Goal: Complete application form

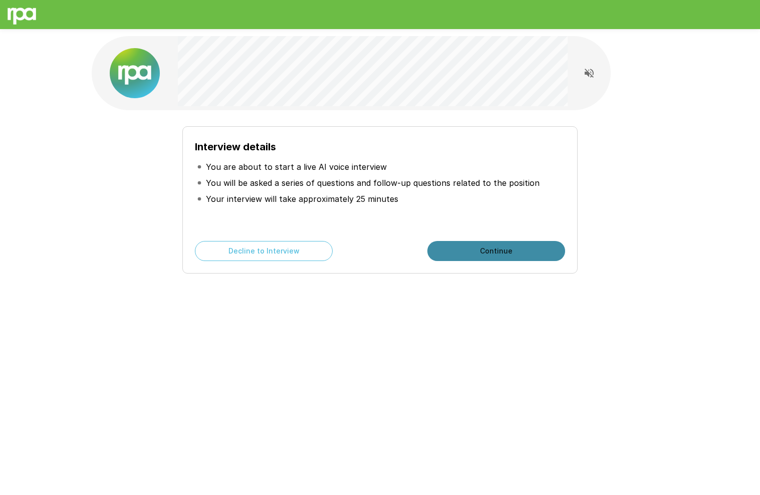
click at [490, 246] on button "Continue" at bounding box center [496, 251] width 138 height 20
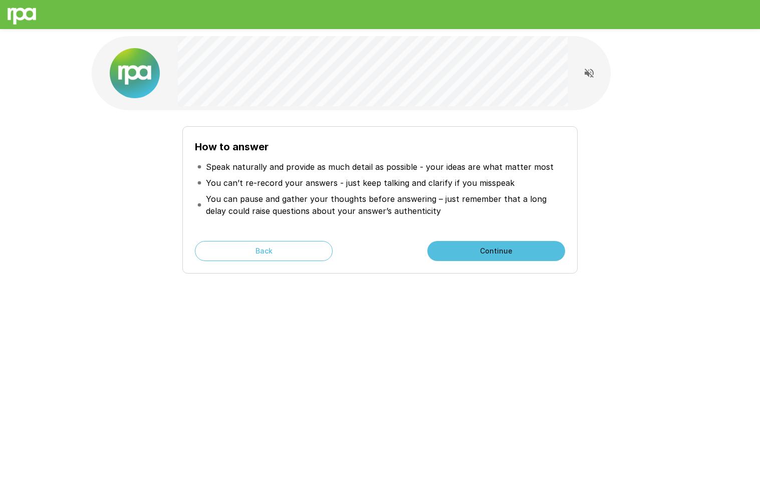
click at [499, 246] on button "Continue" at bounding box center [496, 251] width 138 height 20
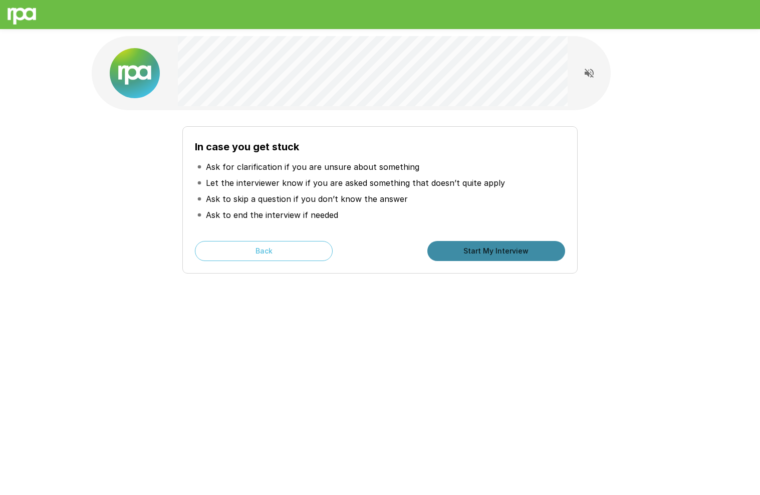
click at [487, 247] on button "Start My Interview" at bounding box center [496, 251] width 138 height 20
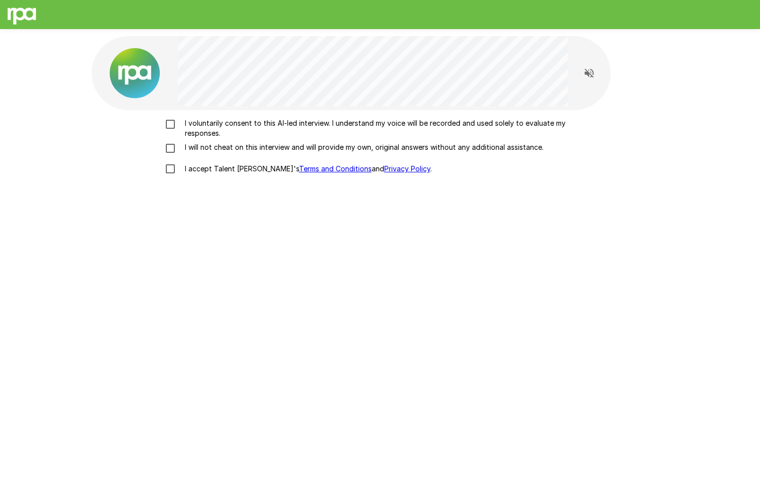
click at [213, 127] on p "I voluntarily consent to this AI-led interview. I understand my voice will be r…" at bounding box center [391, 128] width 420 height 20
click at [235, 148] on p "I will not cheat on this interview and will provide my own, original answers wi…" at bounding box center [362, 147] width 362 height 10
click at [223, 170] on p "I accept Talent Llama's Terms and Conditions and Privacy Policy ." at bounding box center [306, 169] width 251 height 10
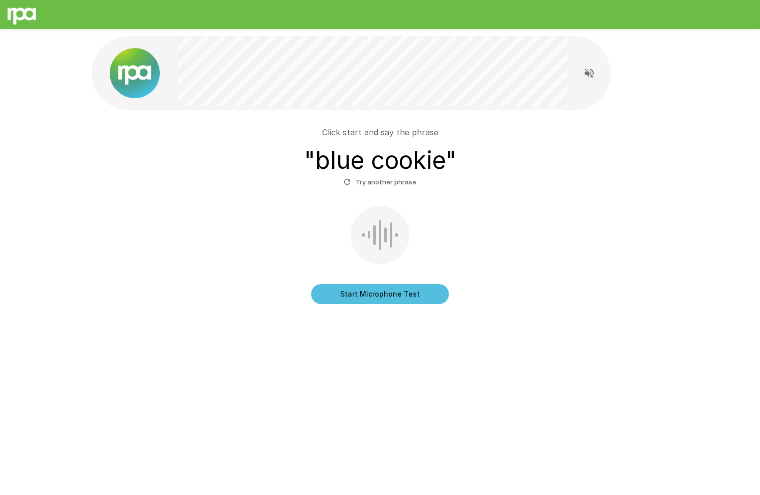
click at [348, 298] on button "Start Microphone Test" at bounding box center [380, 294] width 138 height 20
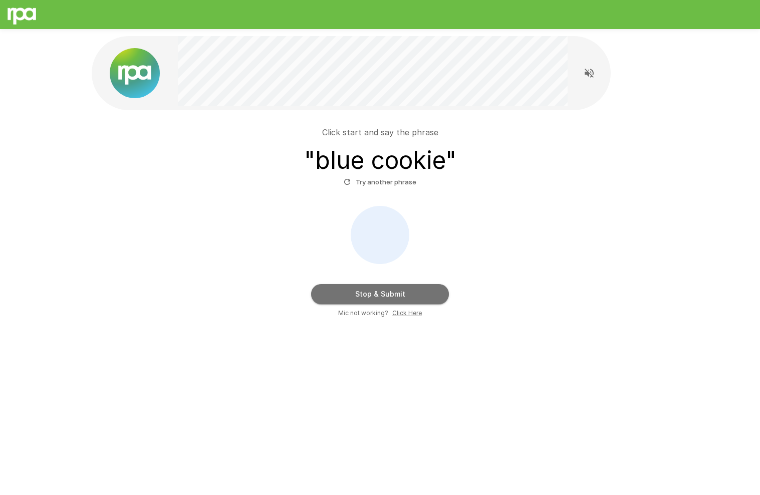
click at [348, 298] on button "Stop & Submit" at bounding box center [380, 294] width 138 height 20
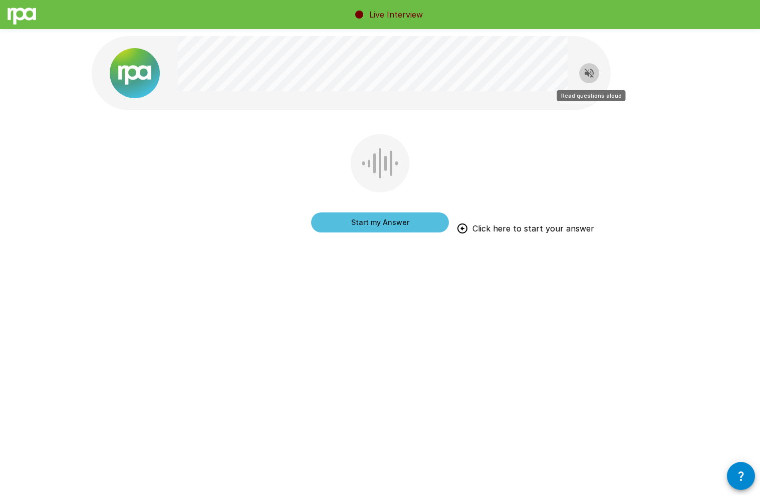
click at [586, 68] on icon "Read questions aloud" at bounding box center [589, 73] width 12 height 12
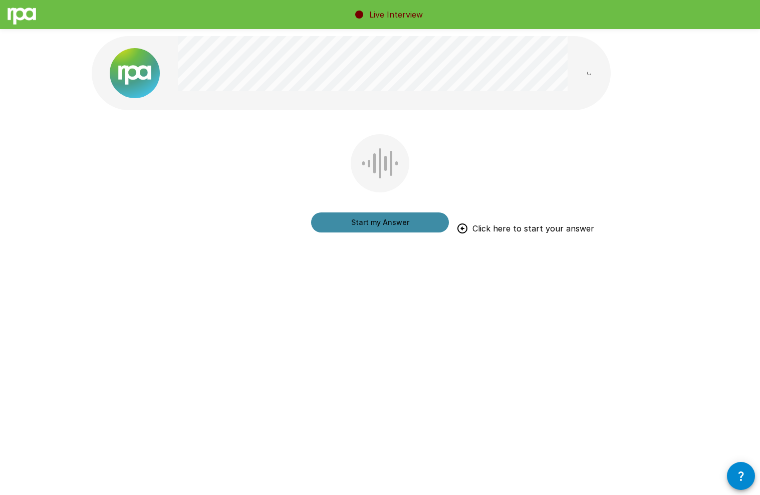
click at [390, 222] on button "Start my Answer" at bounding box center [380, 222] width 138 height 20
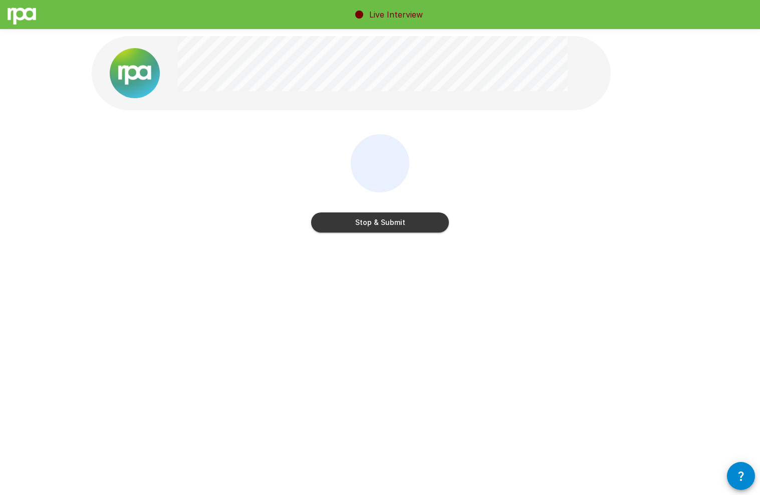
click at [377, 218] on button "Stop & Submit" at bounding box center [380, 222] width 138 height 20
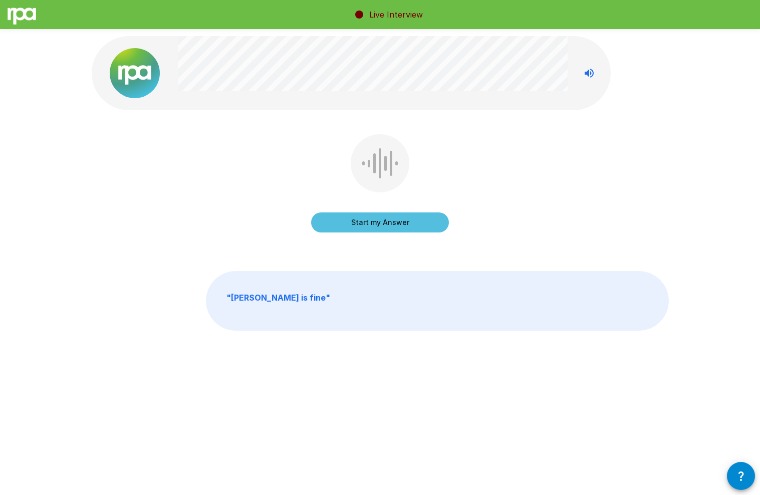
click at [370, 220] on button "Start my Answer" at bounding box center [380, 222] width 138 height 20
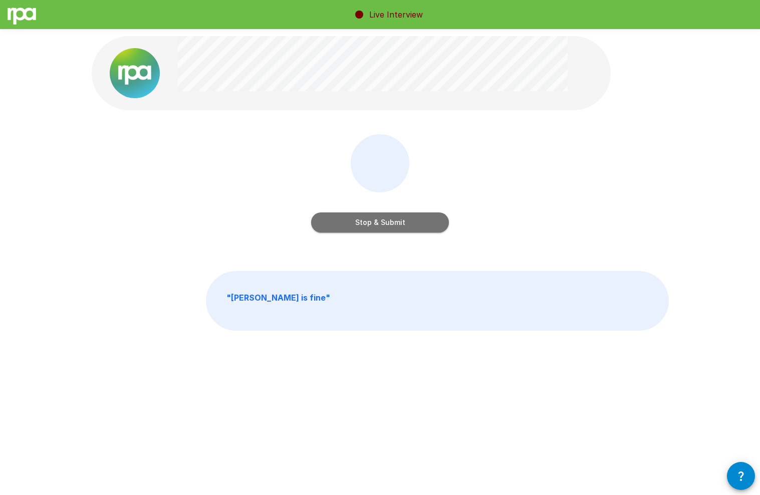
click at [370, 220] on button "Stop & Submit" at bounding box center [380, 222] width 138 height 20
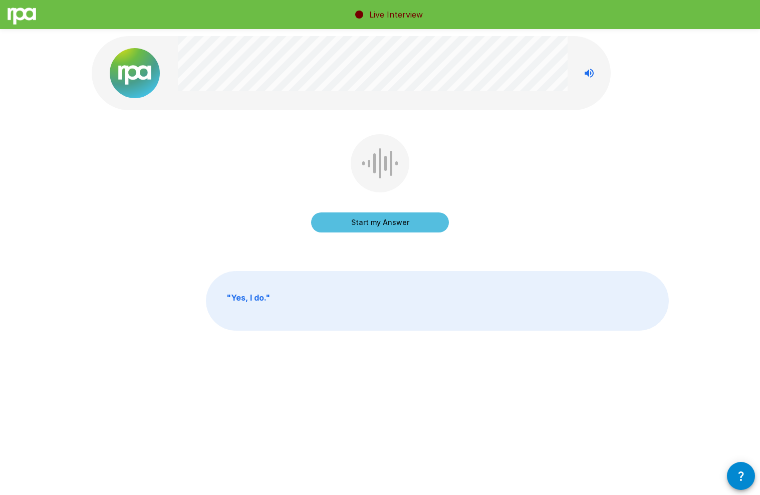
click at [386, 223] on button "Start my Answer" at bounding box center [380, 222] width 138 height 20
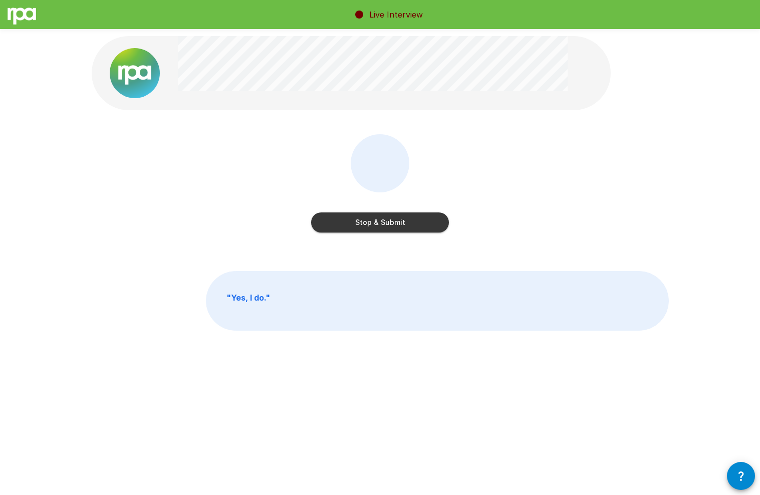
click at [381, 221] on button "Stop & Submit" at bounding box center [380, 222] width 138 height 20
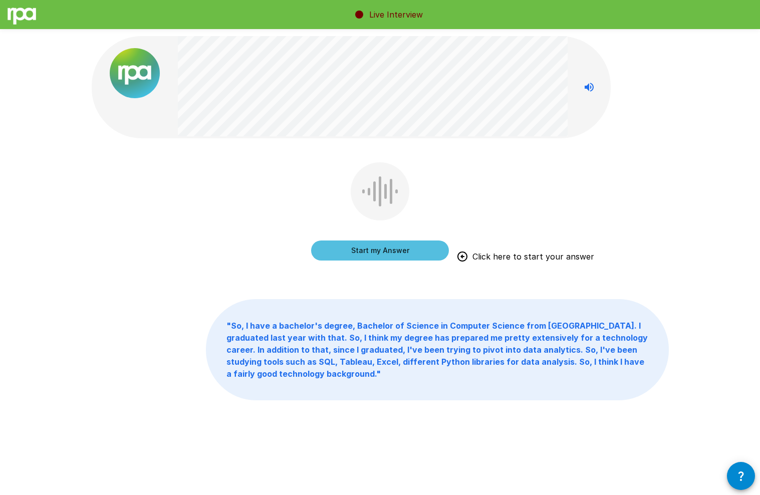
click at [399, 249] on button "Start my Answer" at bounding box center [380, 250] width 138 height 20
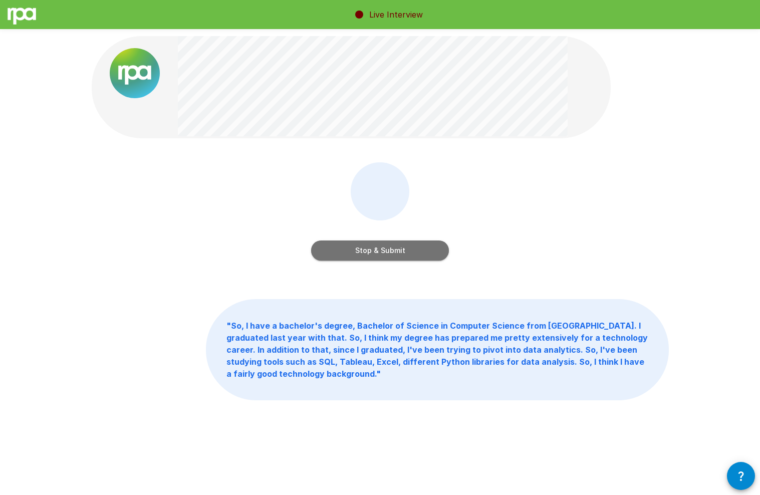
click at [419, 246] on button "Stop & Submit" at bounding box center [380, 250] width 138 height 20
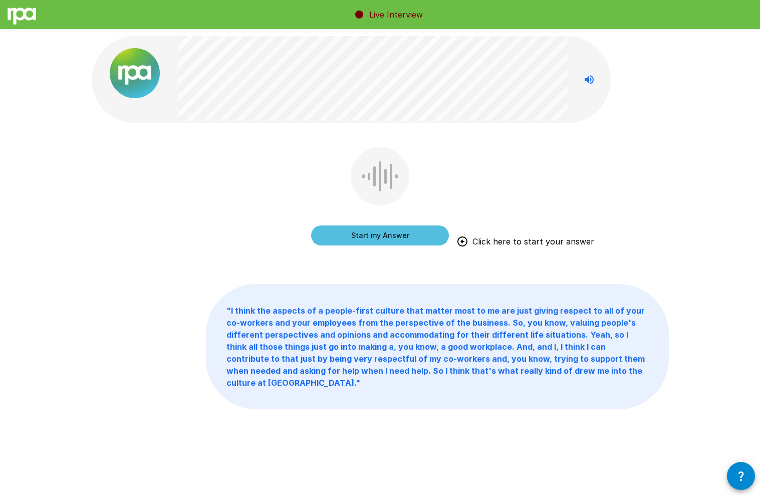
click at [426, 234] on button "Start my Answer" at bounding box center [380, 235] width 138 height 20
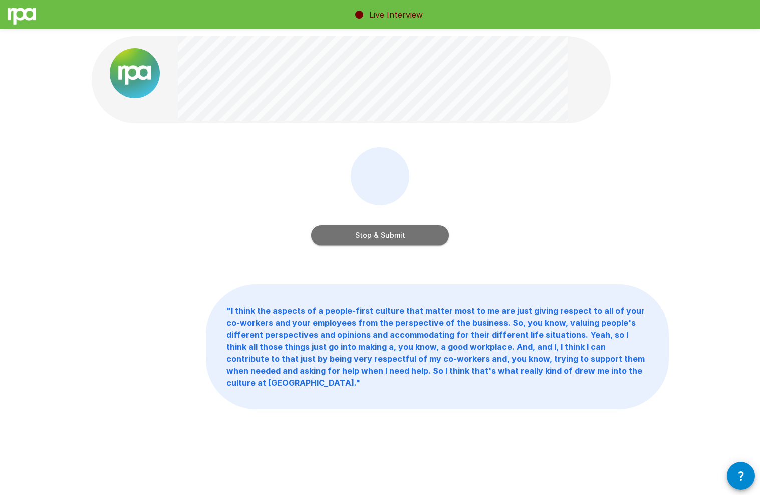
click at [388, 230] on button "Stop & Submit" at bounding box center [380, 235] width 138 height 20
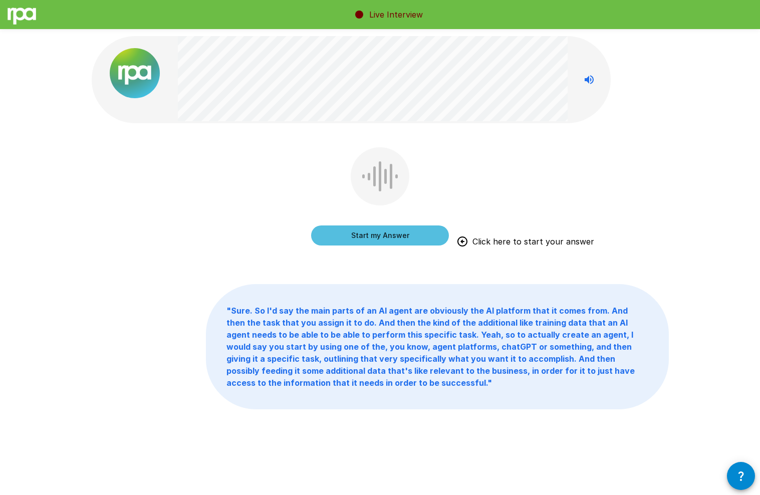
click at [399, 232] on button "Start my Answer" at bounding box center [380, 235] width 138 height 20
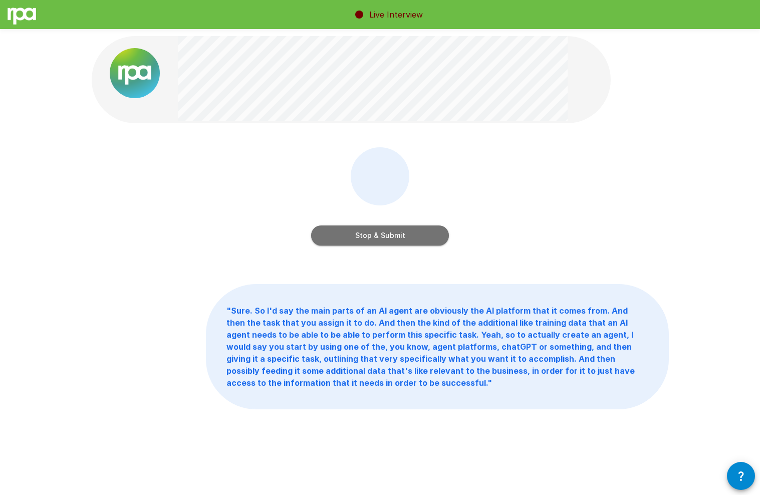
click at [402, 230] on button "Stop & Submit" at bounding box center [380, 235] width 138 height 20
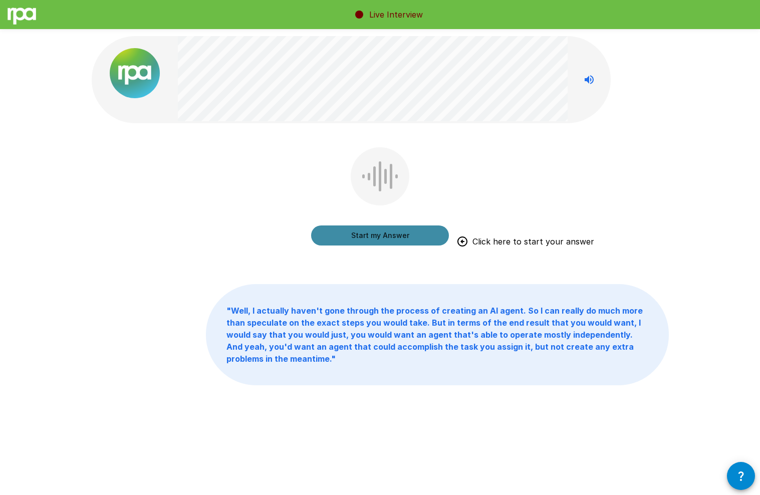
click at [400, 234] on button "Start my Answer" at bounding box center [380, 235] width 138 height 20
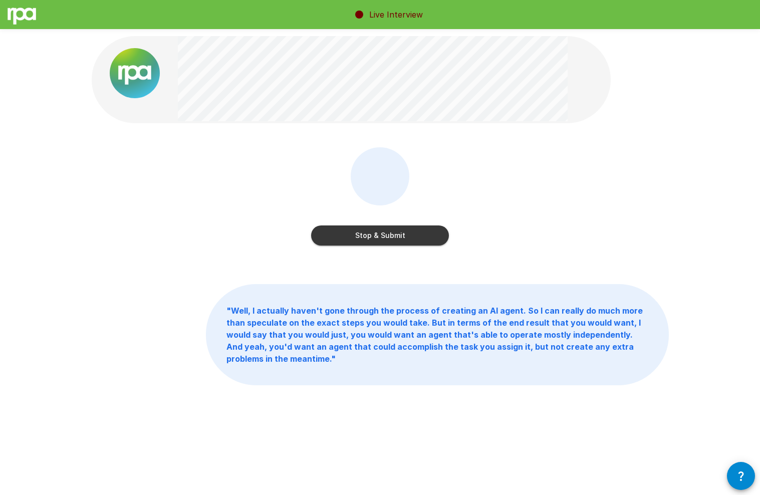
click at [378, 230] on button "Stop & Submit" at bounding box center [380, 235] width 138 height 20
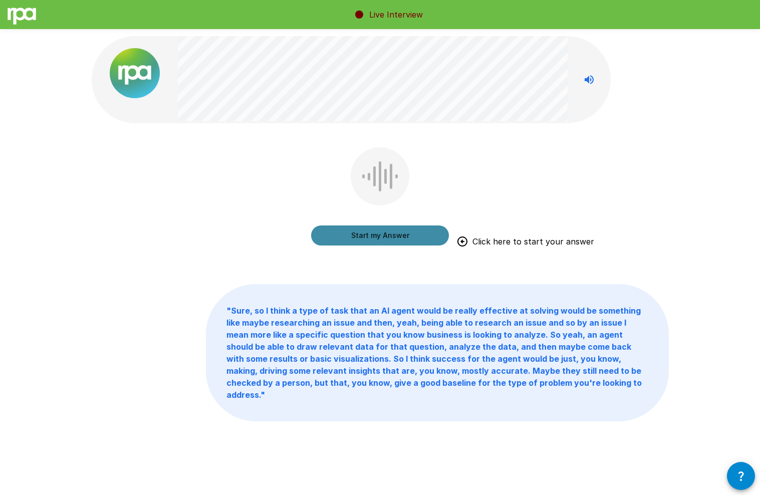
click at [342, 237] on button "Start my Answer" at bounding box center [380, 235] width 138 height 20
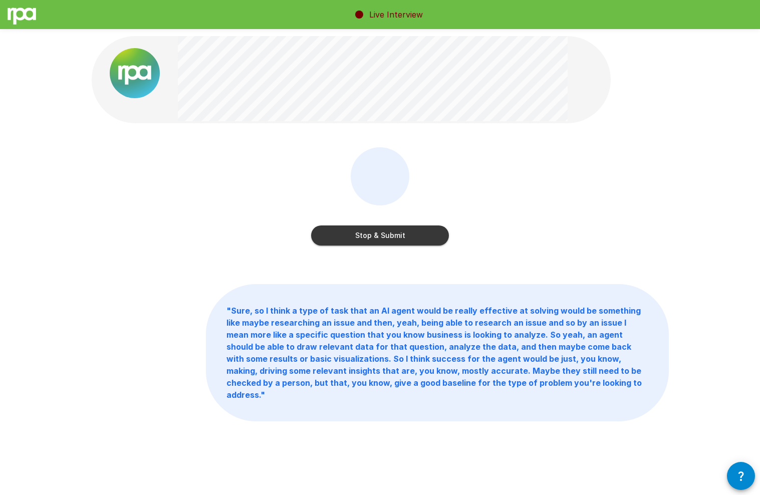
click at [333, 235] on button "Stop & Submit" at bounding box center [380, 235] width 138 height 20
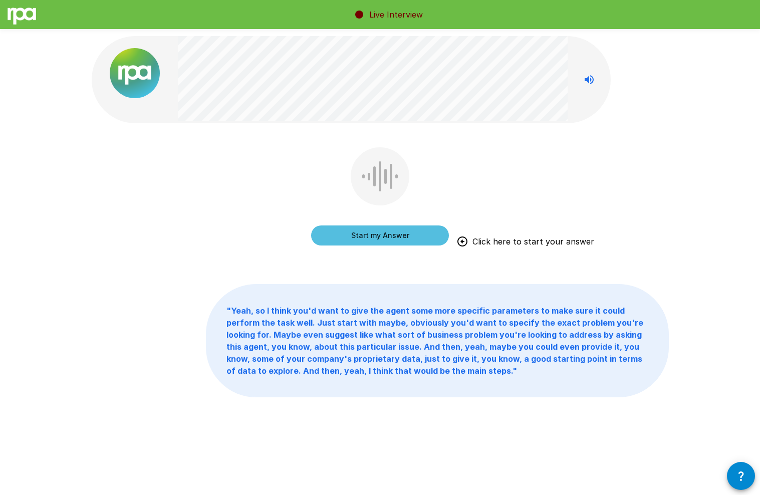
click at [332, 237] on button "Start my Answer" at bounding box center [380, 235] width 138 height 20
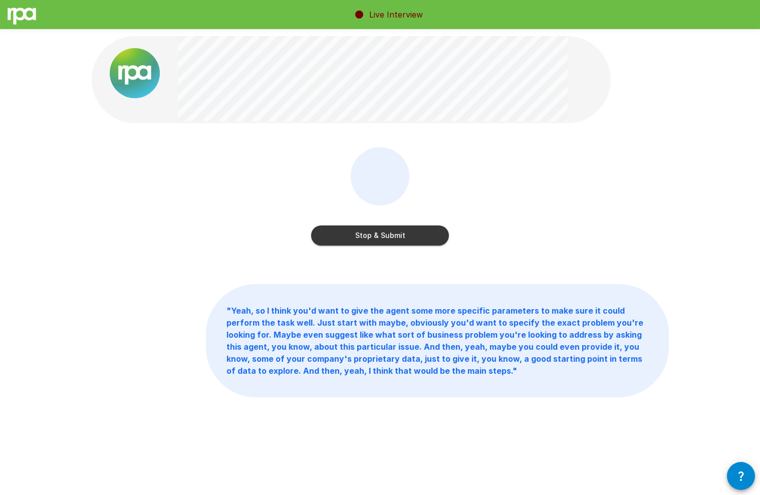
click at [344, 229] on button "Stop & Submit" at bounding box center [380, 235] width 138 height 20
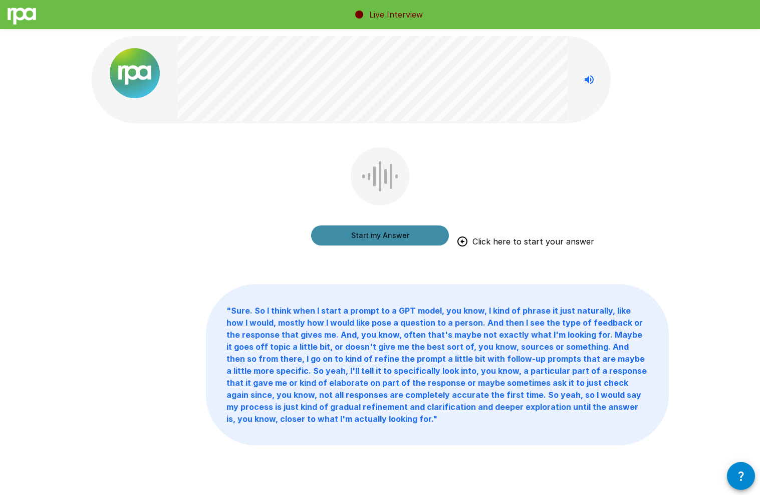
click at [364, 240] on button "Start my Answer" at bounding box center [380, 235] width 138 height 20
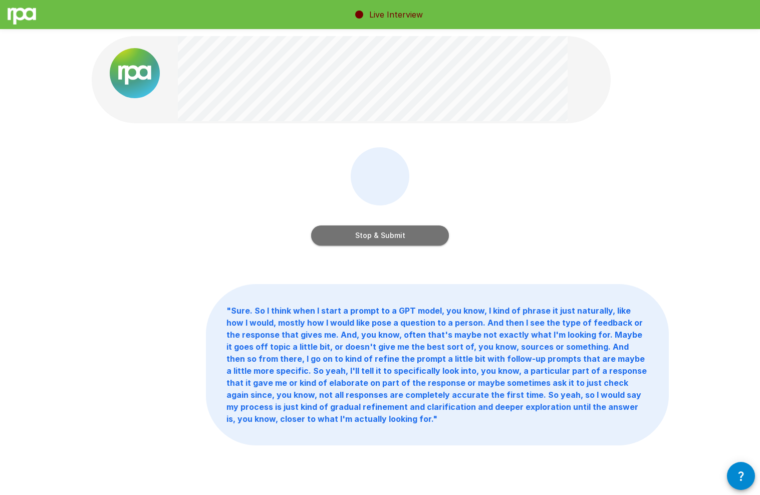
click at [336, 234] on button "Stop & Submit" at bounding box center [380, 235] width 138 height 20
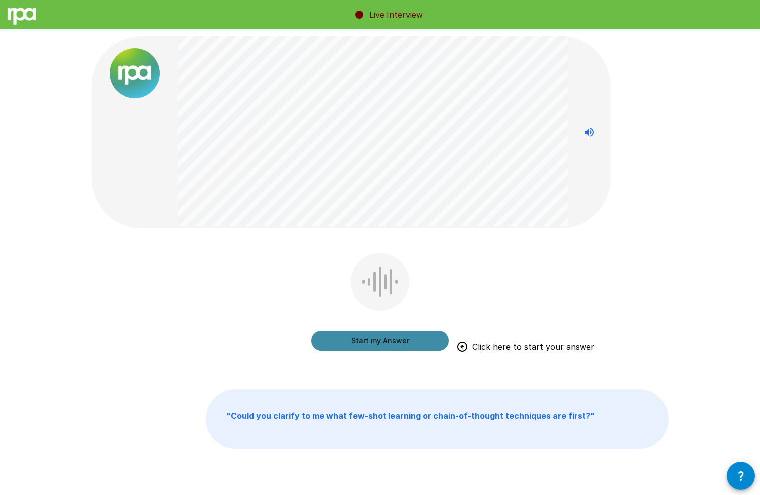
click at [352, 339] on button "Start my Answer" at bounding box center [380, 340] width 138 height 20
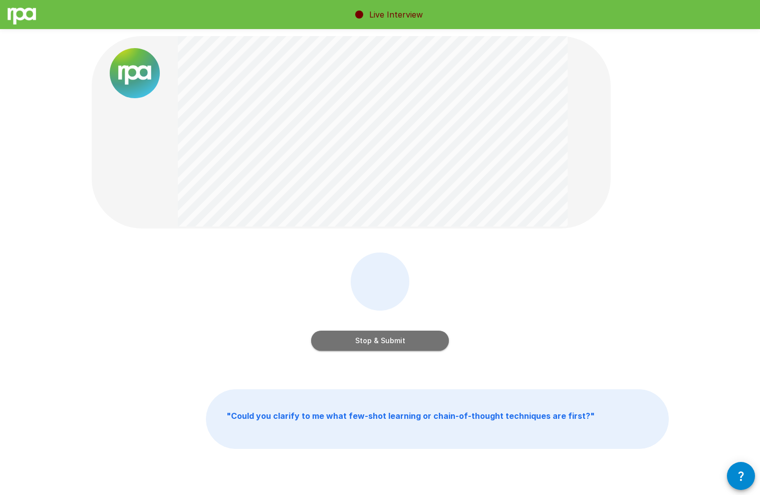
click at [355, 344] on button "Stop & Submit" at bounding box center [380, 340] width 138 height 20
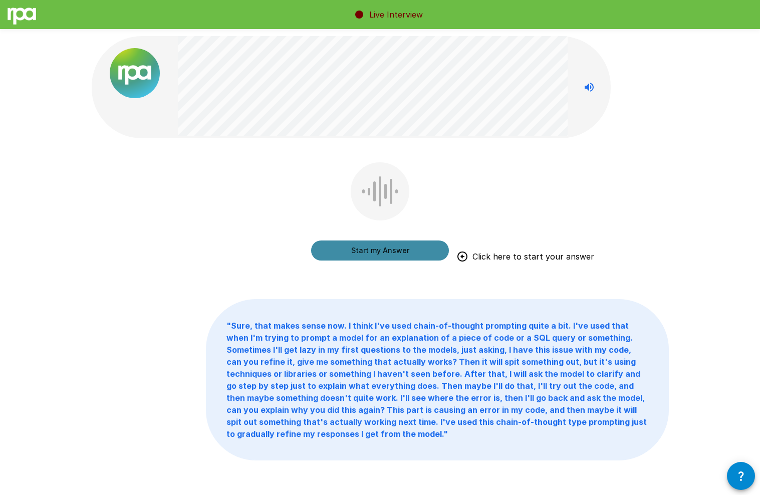
click at [343, 258] on button "Start my Answer" at bounding box center [380, 250] width 138 height 20
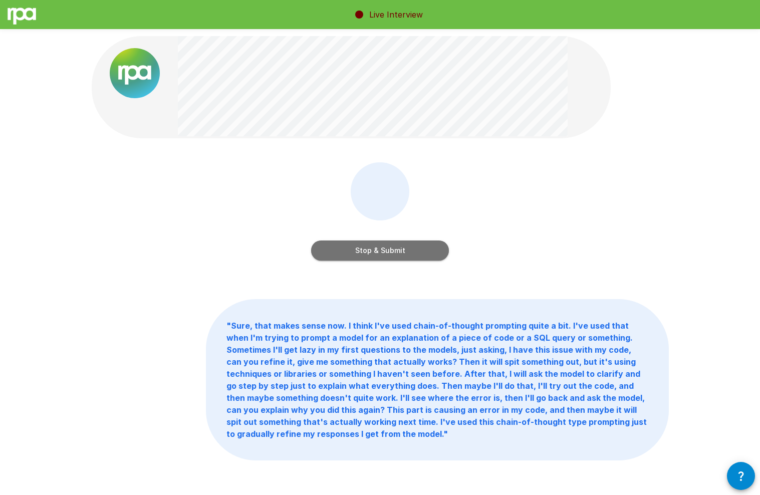
click at [335, 248] on button "Stop & Submit" at bounding box center [380, 250] width 138 height 20
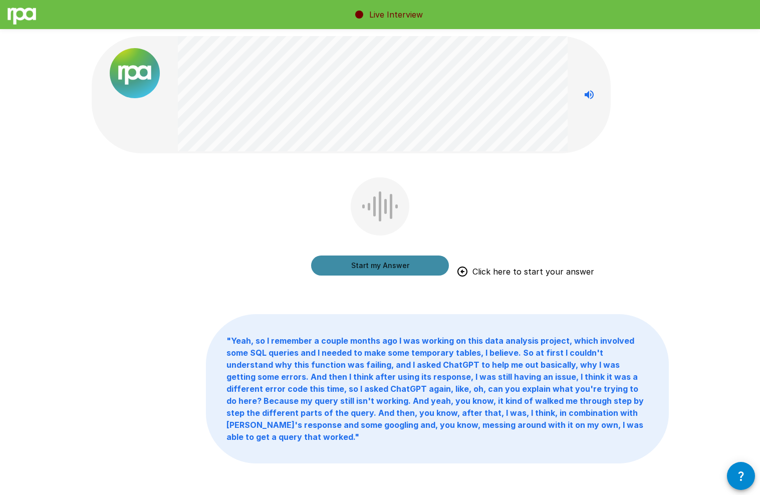
click at [377, 260] on button "Start my Answer" at bounding box center [380, 265] width 138 height 20
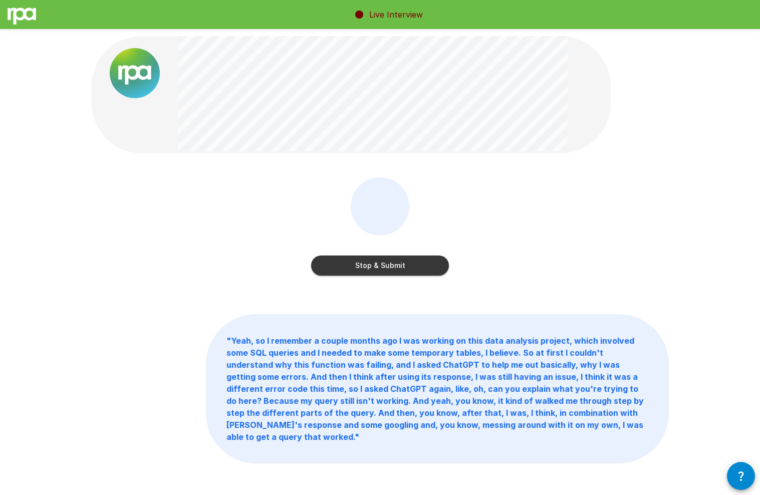
click at [342, 271] on button "Stop & Submit" at bounding box center [380, 265] width 138 height 20
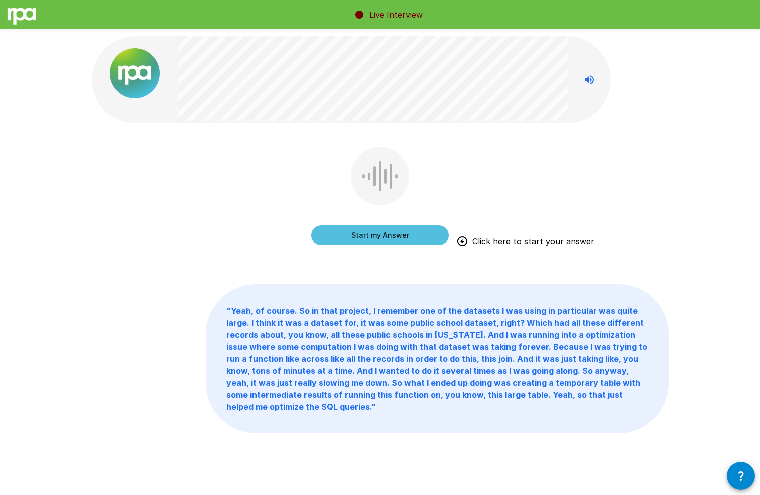
click at [347, 238] on button "Start my Answer" at bounding box center [380, 235] width 138 height 20
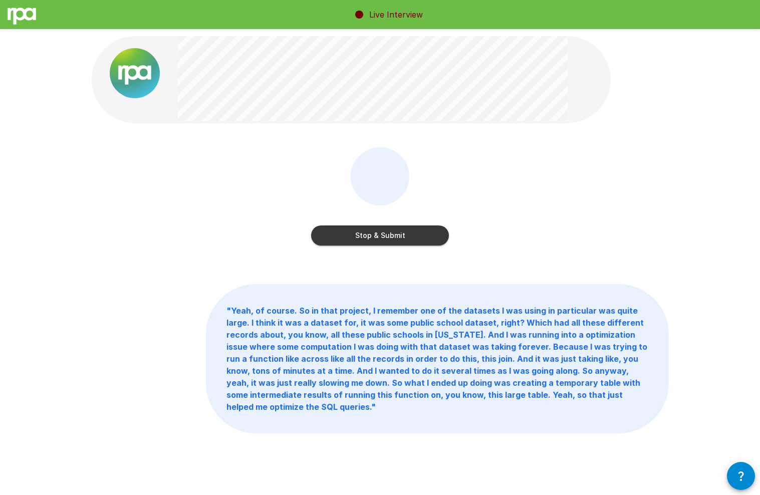
click at [322, 242] on button "Stop & Submit" at bounding box center [380, 235] width 138 height 20
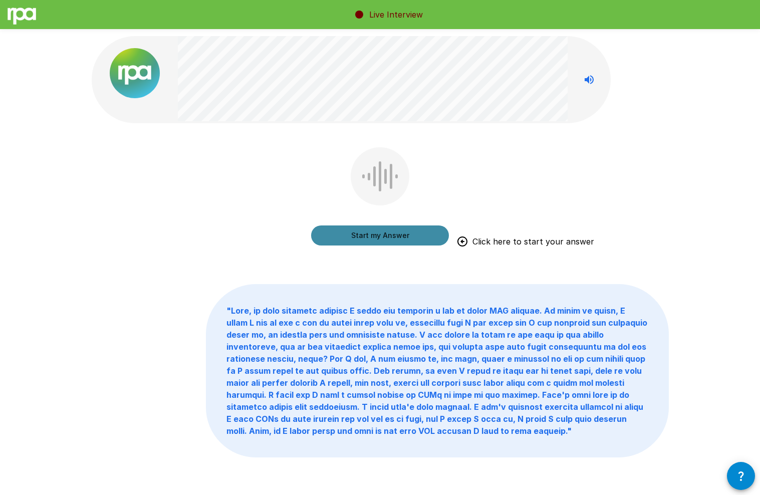
click at [357, 235] on button "Start my Answer" at bounding box center [380, 235] width 138 height 20
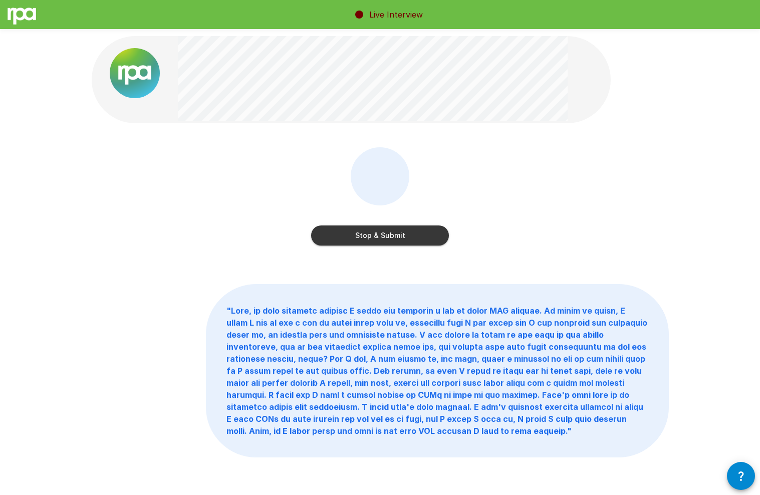
click at [326, 238] on button "Stop & Submit" at bounding box center [380, 235] width 138 height 20
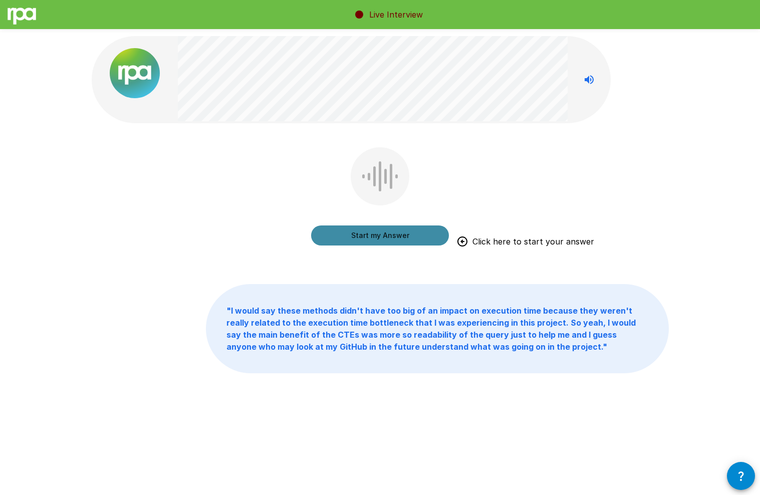
click at [361, 237] on button "Start my Answer" at bounding box center [380, 235] width 138 height 20
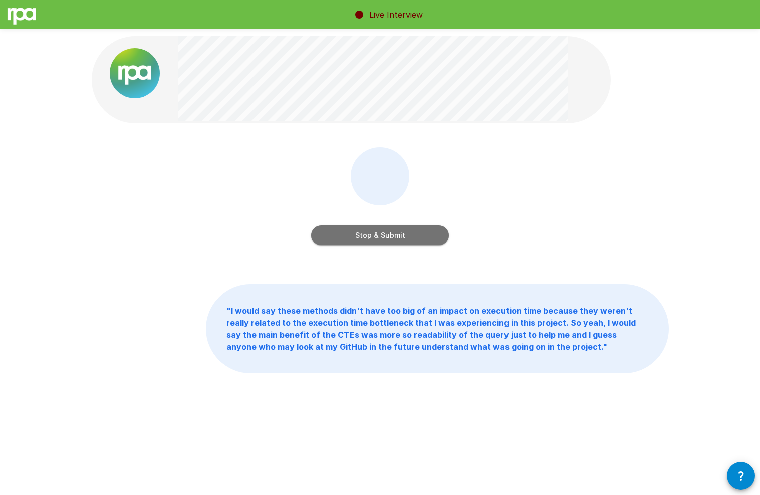
click at [354, 238] on button "Stop & Submit" at bounding box center [380, 235] width 138 height 20
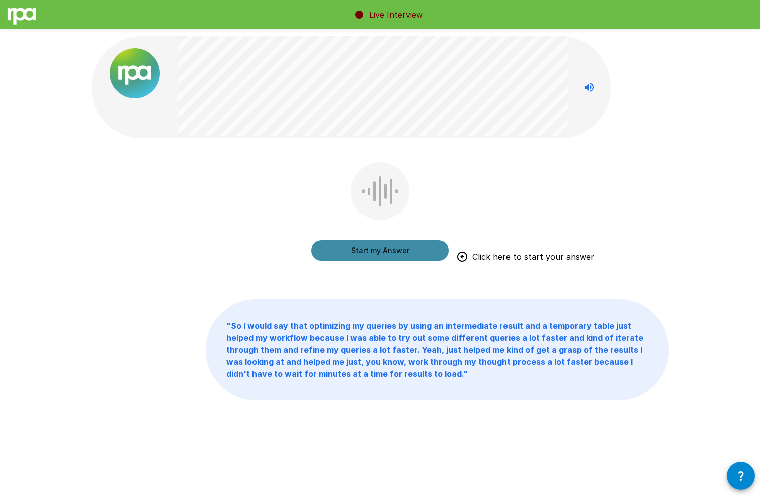
click at [351, 246] on button "Start my Answer" at bounding box center [380, 250] width 138 height 20
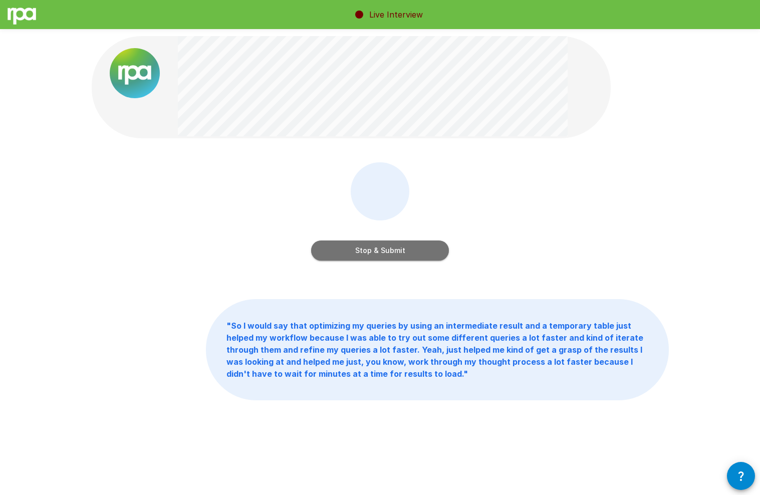
click at [338, 249] on button "Stop & Submit" at bounding box center [380, 250] width 138 height 20
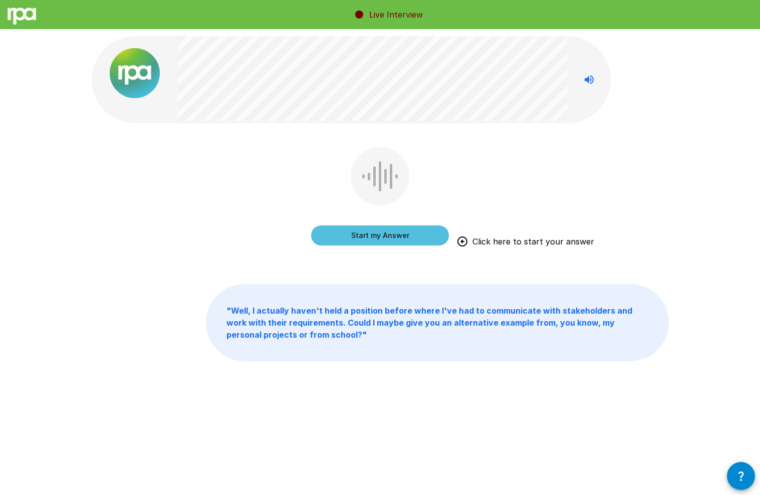
click at [338, 240] on button "Start my Answer" at bounding box center [380, 235] width 138 height 20
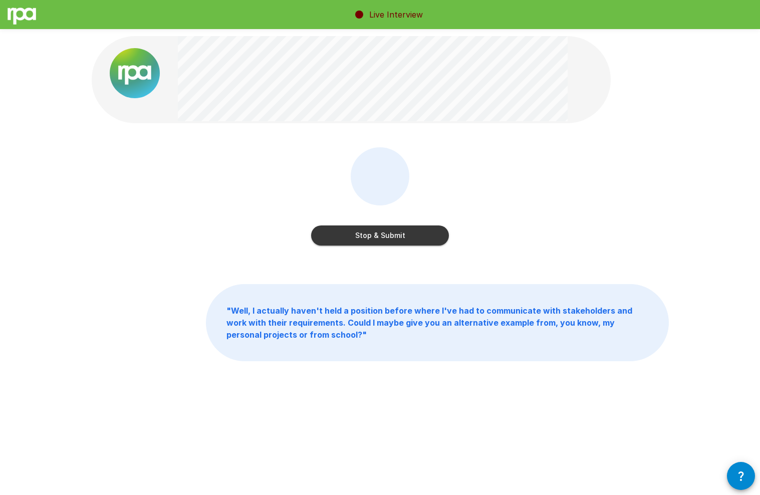
click at [357, 234] on button "Stop & Submit" at bounding box center [380, 235] width 138 height 20
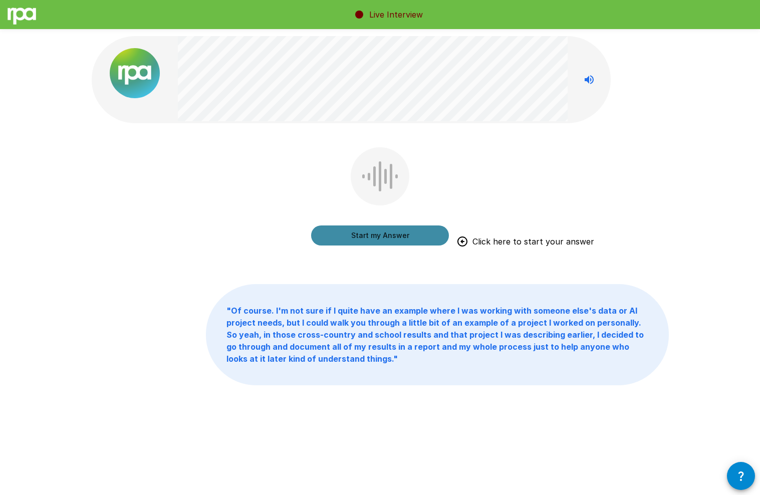
click at [362, 233] on button "Start my Answer" at bounding box center [380, 235] width 138 height 20
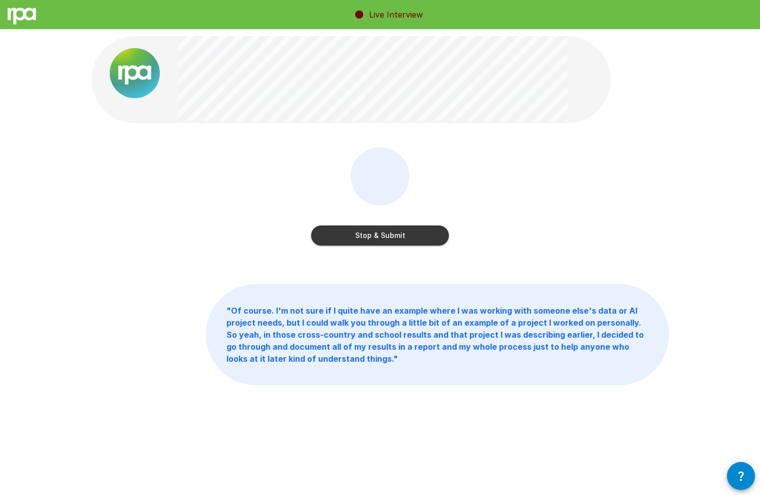
click at [351, 236] on button "Stop & Submit" at bounding box center [380, 235] width 138 height 20
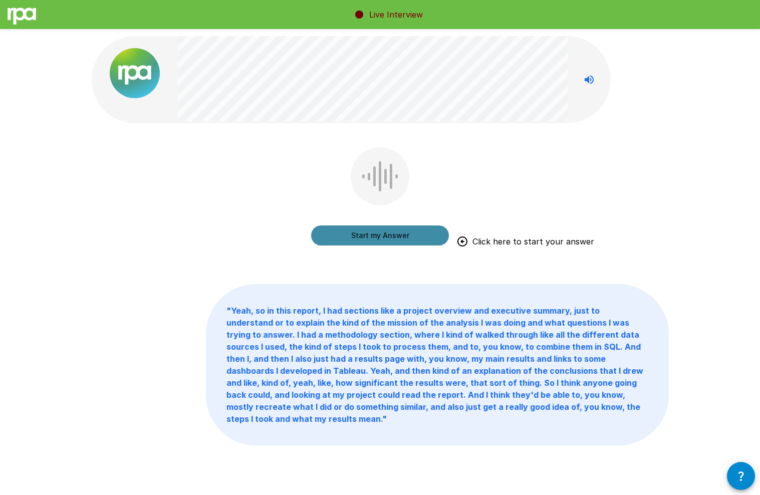
click at [360, 236] on button "Start my Answer" at bounding box center [380, 235] width 138 height 20
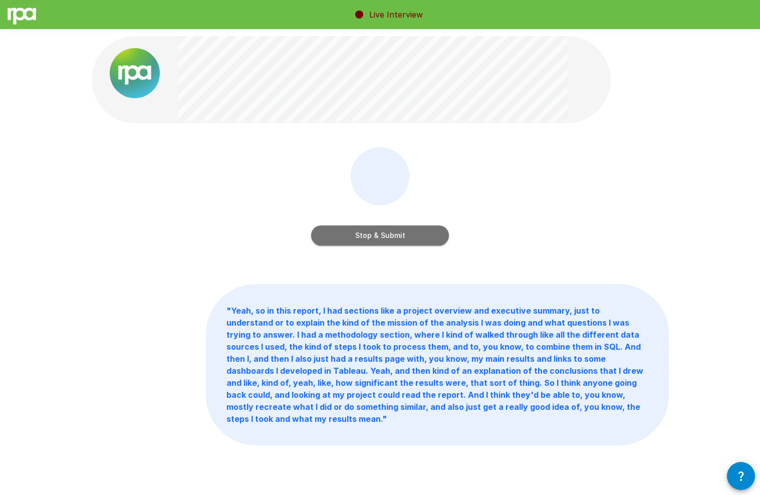
click at [351, 239] on button "Stop & Submit" at bounding box center [380, 235] width 138 height 20
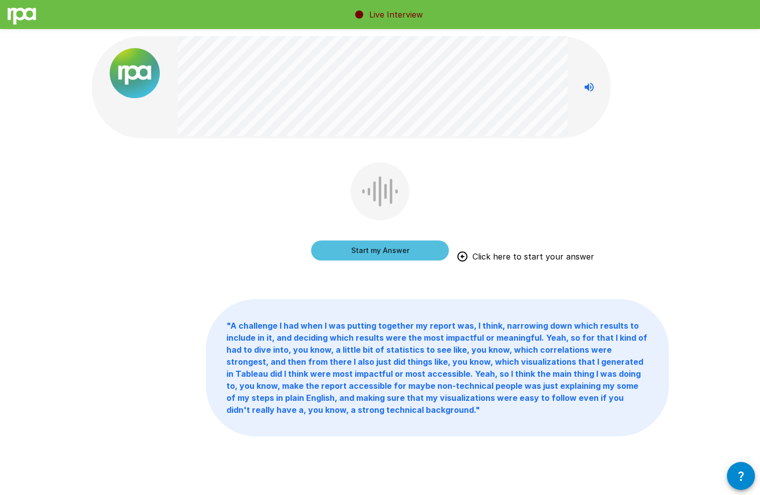
click at [339, 244] on button "Start my Answer" at bounding box center [380, 250] width 138 height 20
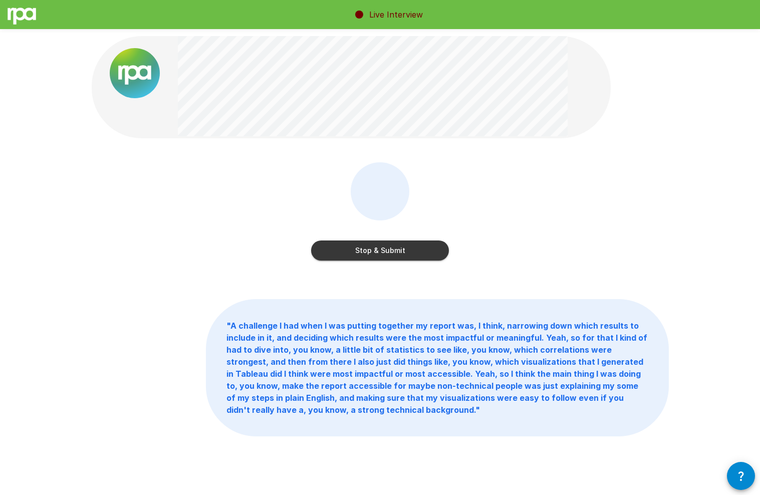
click at [362, 256] on button "Stop & Submit" at bounding box center [380, 250] width 138 height 20
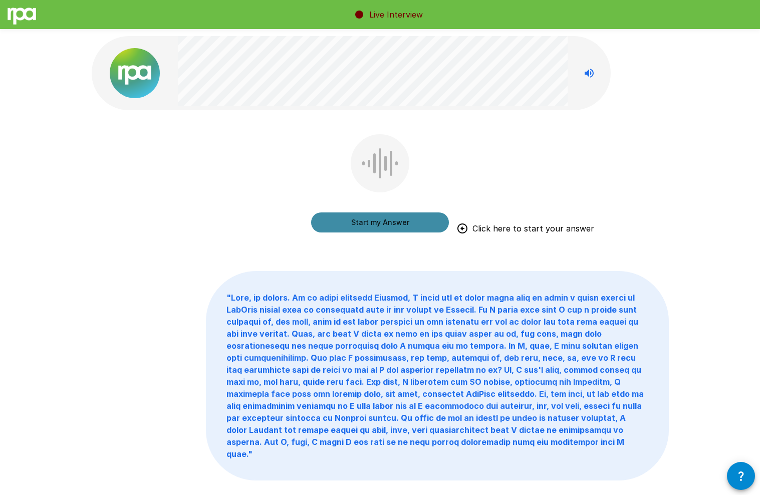
click at [354, 226] on button "Start my Answer" at bounding box center [380, 222] width 138 height 20
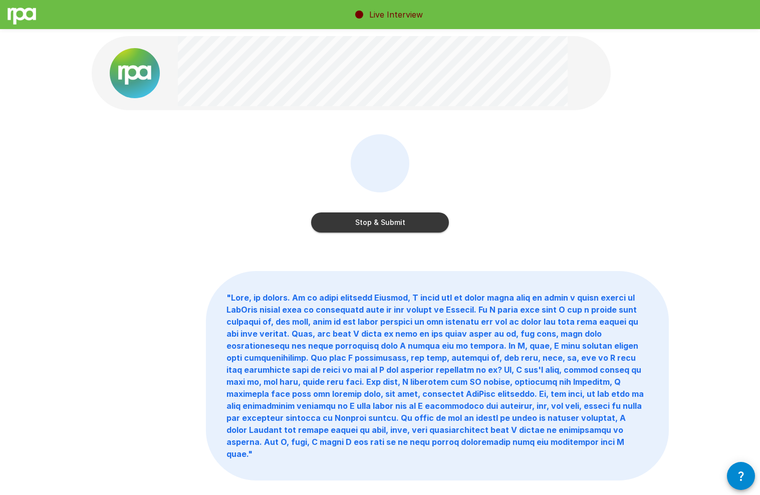
click at [334, 227] on button "Stop & Submit" at bounding box center [380, 222] width 138 height 20
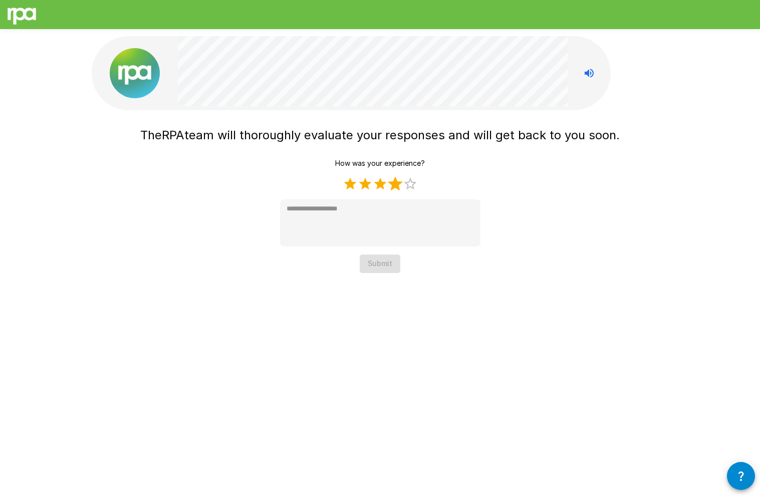
click at [390, 188] on label "4 Stars" at bounding box center [395, 183] width 15 height 15
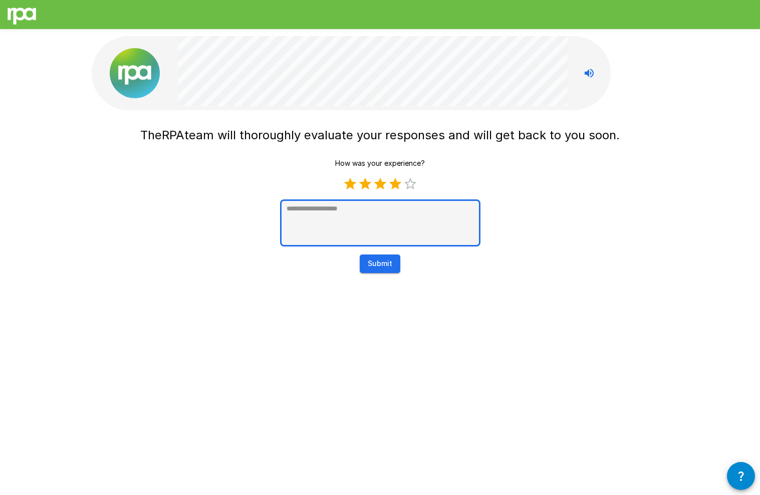
click at [388, 212] on textarea at bounding box center [380, 222] width 200 height 47
type textarea "*"
click at [383, 265] on button "Submit" at bounding box center [379, 263] width 41 height 19
